Goal: Task Accomplishment & Management: Use online tool/utility

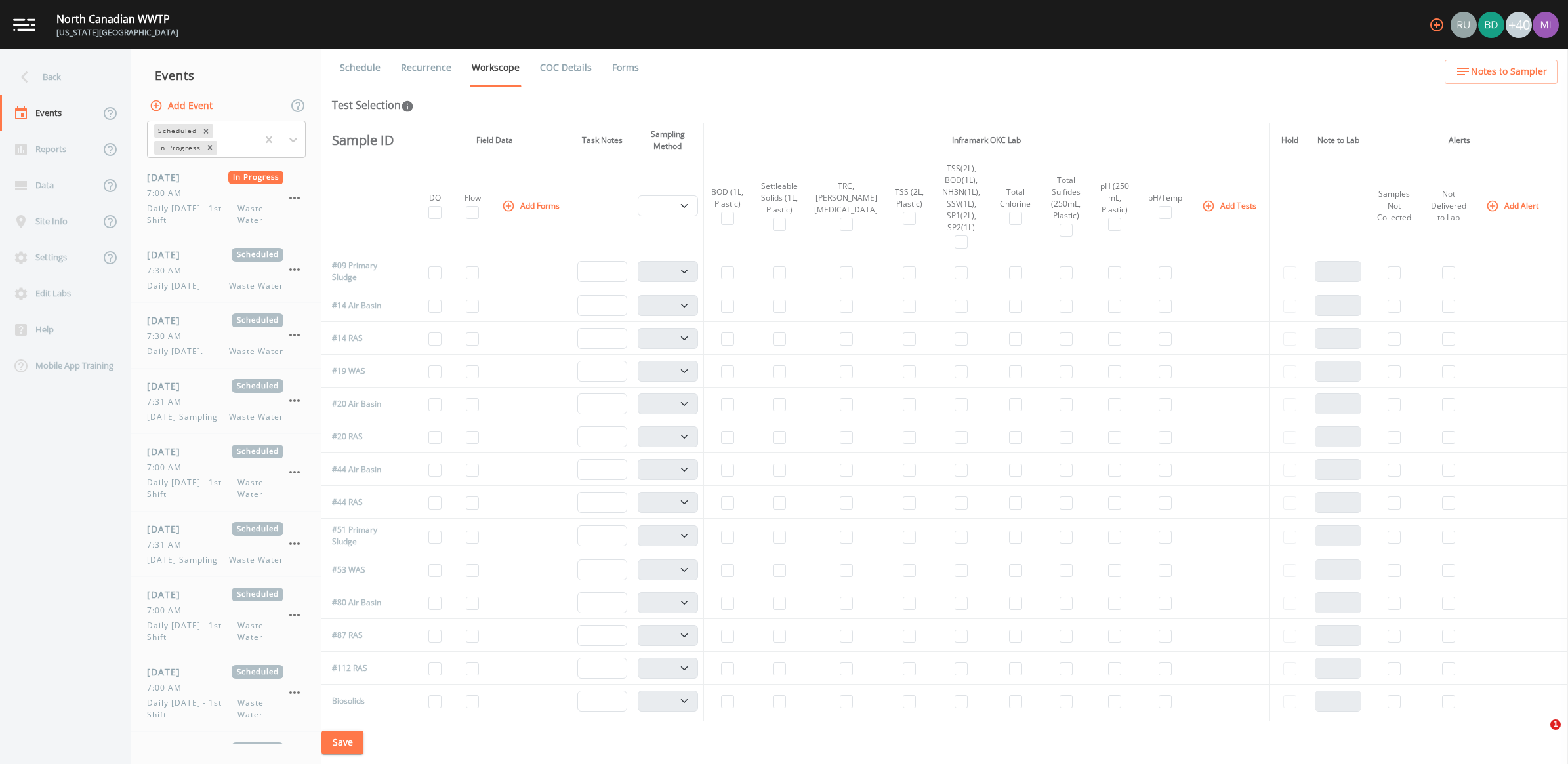
select select "b6a3c313-748b-4795-a028-792ad310bd60"
select select "092b3f94-5697-4c94-9891-da161916fdbb"
select select "b6a3c313-748b-4795-a028-792ad310bd60"
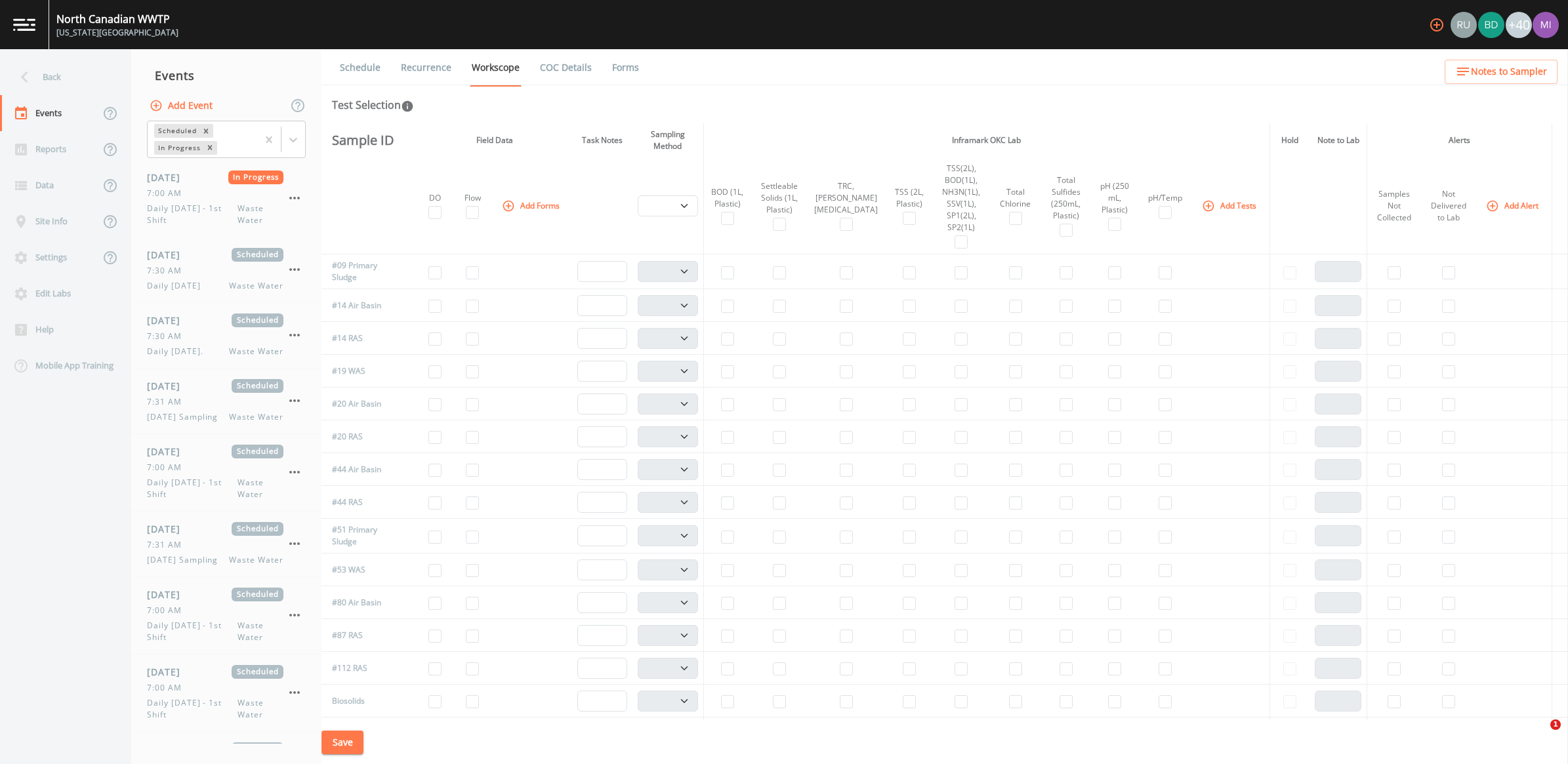
select select "092b3f94-5697-4c94-9891-da161916fdbb"
click at [394, 169] on th at bounding box center [363, 207] width 83 height 97
